Goal: Information Seeking & Learning: Check status

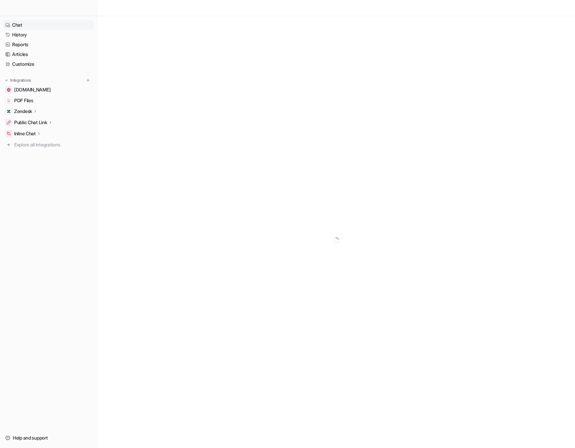
click at [31, 25] on link "Chat" at bounding box center [48, 24] width 91 height 9
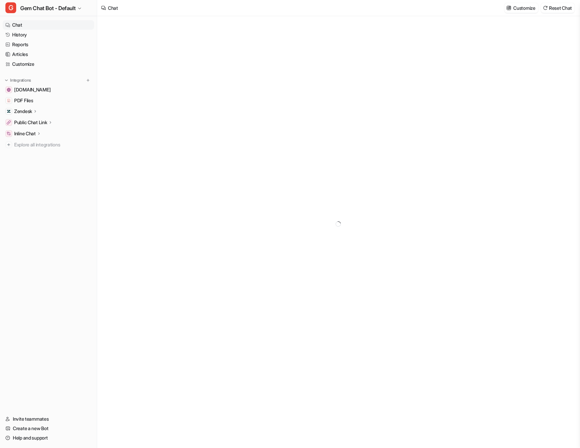
type textarea "**********"
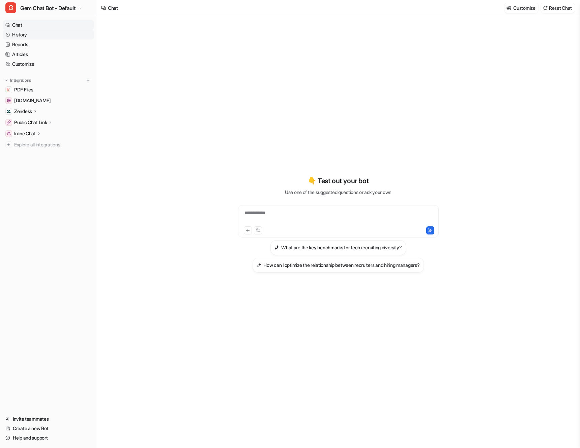
click at [35, 35] on link "History" at bounding box center [48, 34] width 91 height 9
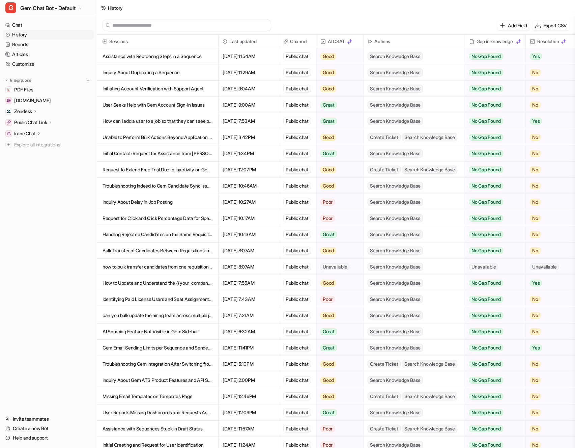
click at [231, 31] on div "Add Field Export CSV" at bounding box center [336, 25] width 478 height 19
click at [216, 23] on input "text" at bounding box center [189, 25] width 155 height 11
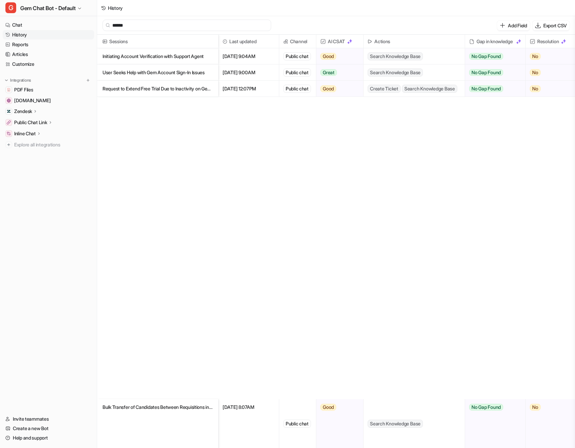
type input "******"
click at [413, 156] on div "Sessions Last updated Channel AI CSAT Actions Gap in knowledge Resolution Initi…" at bounding box center [336, 242] width 478 height 414
click at [197, 54] on p "Initiating Account Verification with Support Agent" at bounding box center [157, 56] width 110 height 16
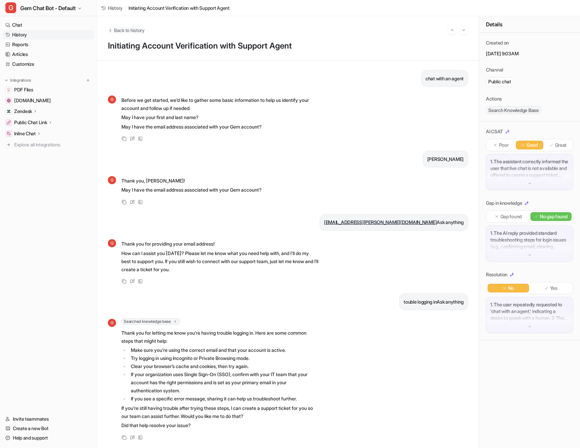
click at [120, 28] on span "Back to history" at bounding box center [129, 30] width 31 height 7
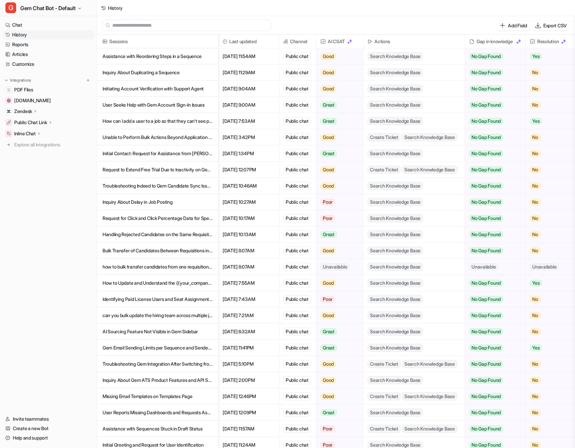
click at [138, 22] on input "text" at bounding box center [189, 25] width 155 height 11
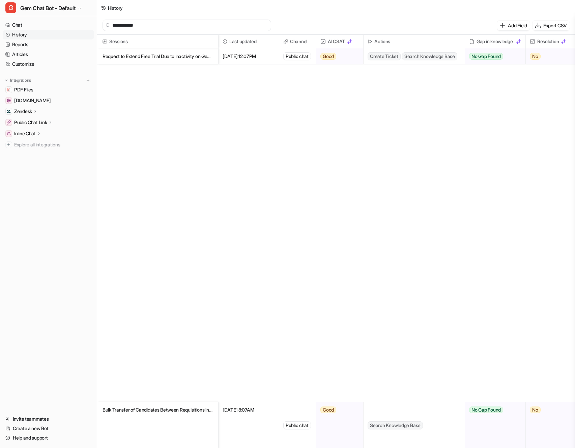
type input "**********"
click at [138, 51] on p "Request to Extend Free Trial Due to Inactivity on Gem Platform" at bounding box center [157, 56] width 110 height 16
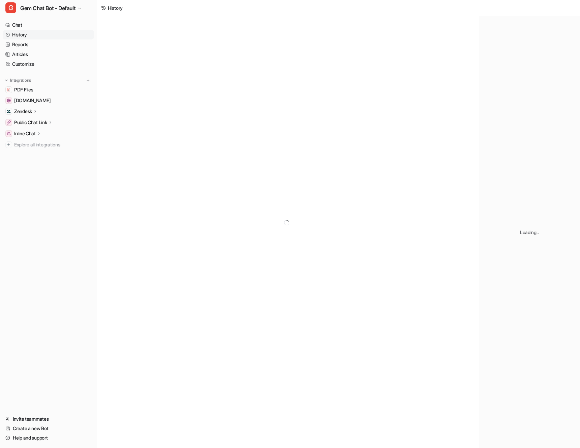
click at [358, 112] on div at bounding box center [288, 222] width 382 height 413
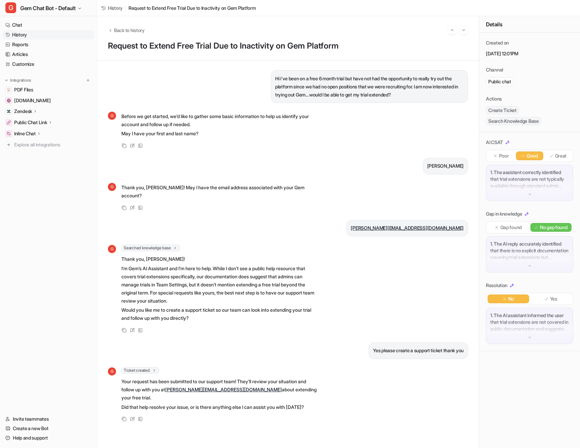
click at [154, 275] on p "I’m Gem’s AI Assistant and I’m here to help. While I don’t see a public help re…" at bounding box center [219, 284] width 197 height 40
click at [318, 90] on p "Hi i've been on a free 6 month trial but have not had the opportunity to really…" at bounding box center [369, 86] width 188 height 24
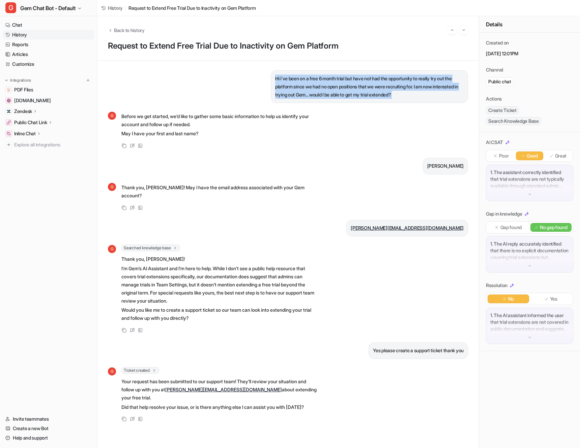
click at [318, 90] on p "Hi i've been on a free 6 month trial but have not had the opportunity to really…" at bounding box center [369, 86] width 188 height 24
copy div "Hi i've been on a free 6 month trial but have not had the opportunity to really…"
click at [119, 30] on span "Back to history" at bounding box center [129, 30] width 31 height 7
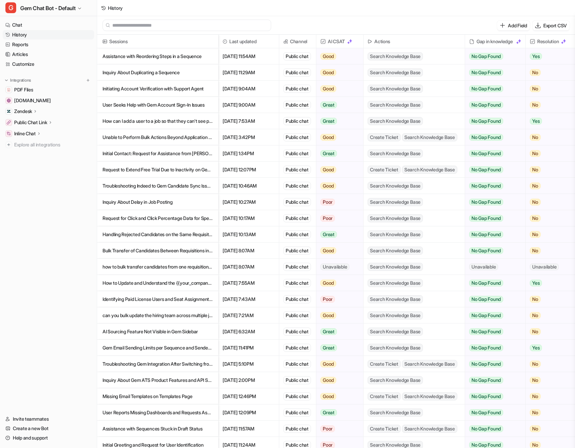
click at [183, 21] on input "text" at bounding box center [189, 25] width 155 height 11
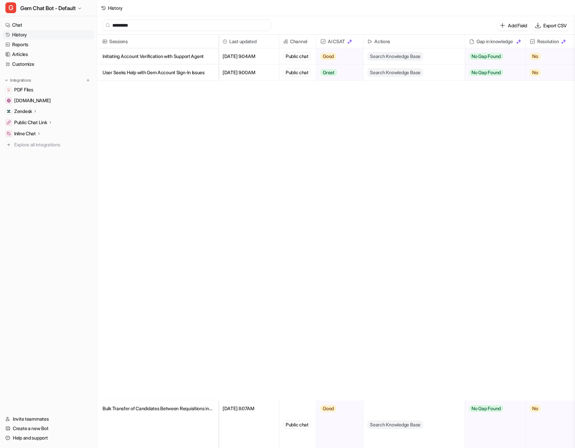
type input "*********"
click at [167, 56] on p "Initiating Account Verification with Support Agent" at bounding box center [157, 56] width 110 height 16
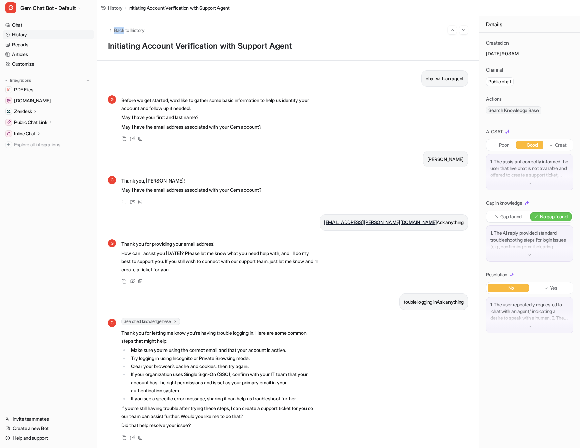
click at [253, 26] on div "Back to history" at bounding box center [288, 30] width 360 height 9
